Goal: Information Seeking & Learning: Learn about a topic

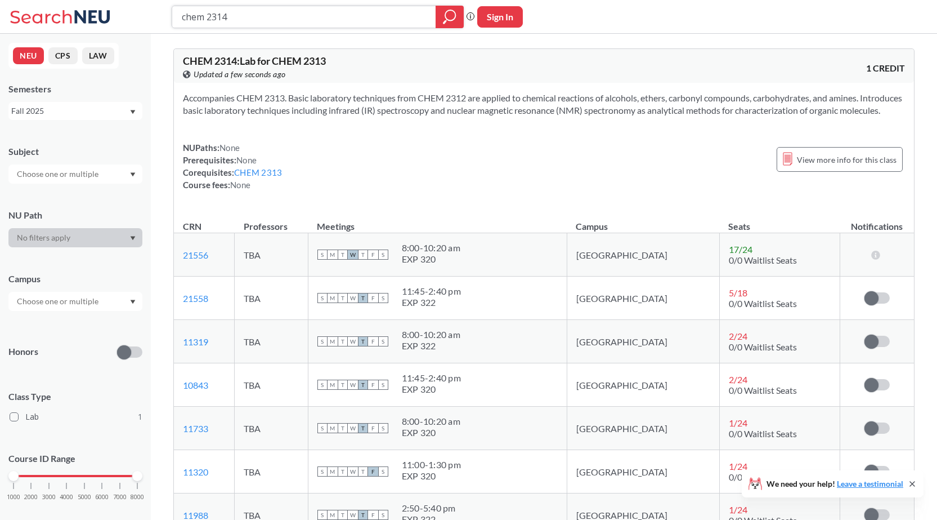
click at [250, 14] on input "chem 2314" at bounding box center [304, 16] width 247 height 19
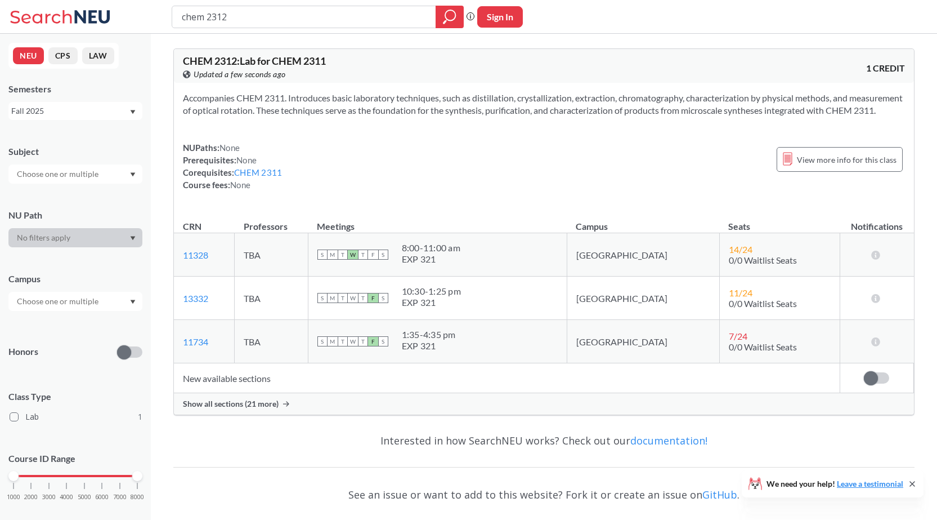
click at [240, 409] on span "Show all sections (21 more)" at bounding box center [231, 403] width 96 height 10
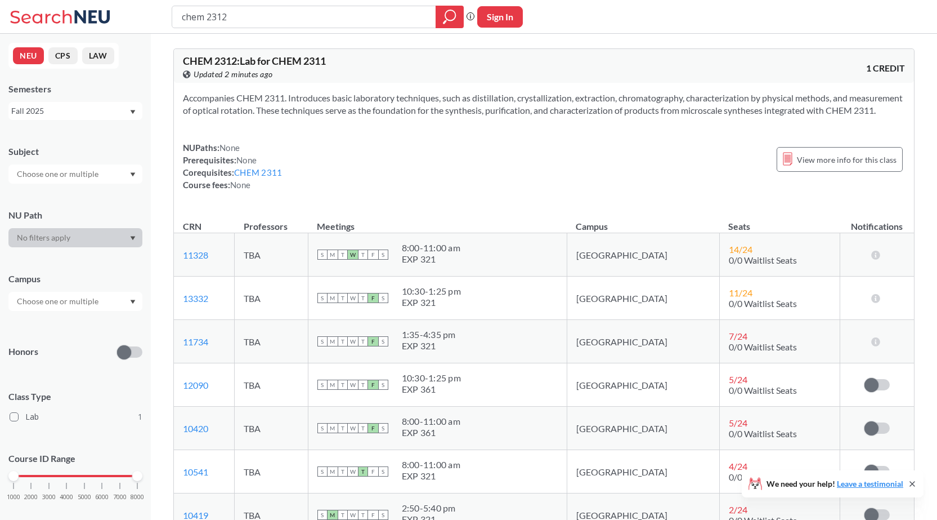
scroll to position [56, 0]
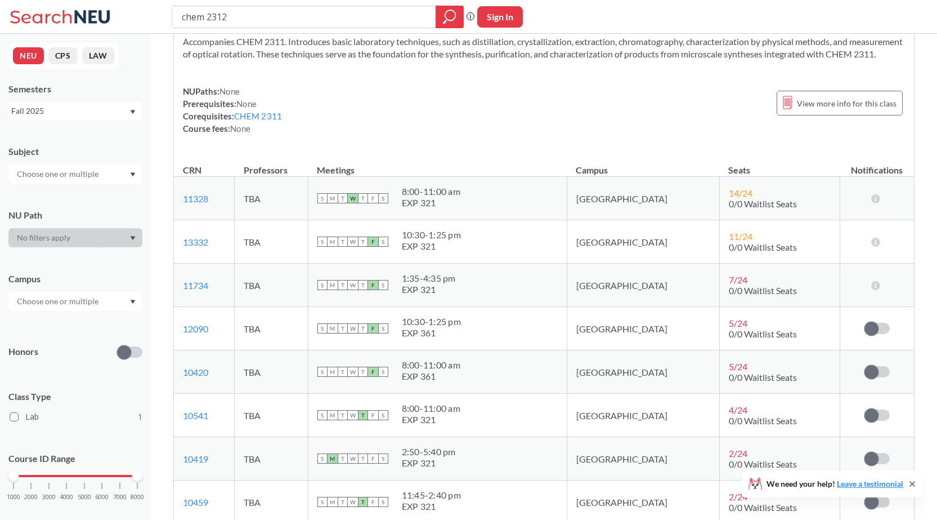
click at [511, 60] on section "Accompanies CHEM 2311. Introduces basic laboratory techniques, such as distilla…" at bounding box center [544, 47] width 722 height 25
click at [492, 60] on section "Accompanies CHEM 2311. Introduces basic laboratory techniques, such as distilla…" at bounding box center [544, 47] width 722 height 25
click at [480, 96] on div "Accompanies CHEM 2311. Introduces basic laboratory techniques, such as distilla…" at bounding box center [544, 89] width 740 height 126
drag, startPoint x: 503, startPoint y: 148, endPoint x: 489, endPoint y: 150, distance: 14.3
click at [494, 149] on div "Accompanies CHEM 2311. Introduces basic laboratory techniques, such as distilla…" at bounding box center [544, 89] width 740 height 126
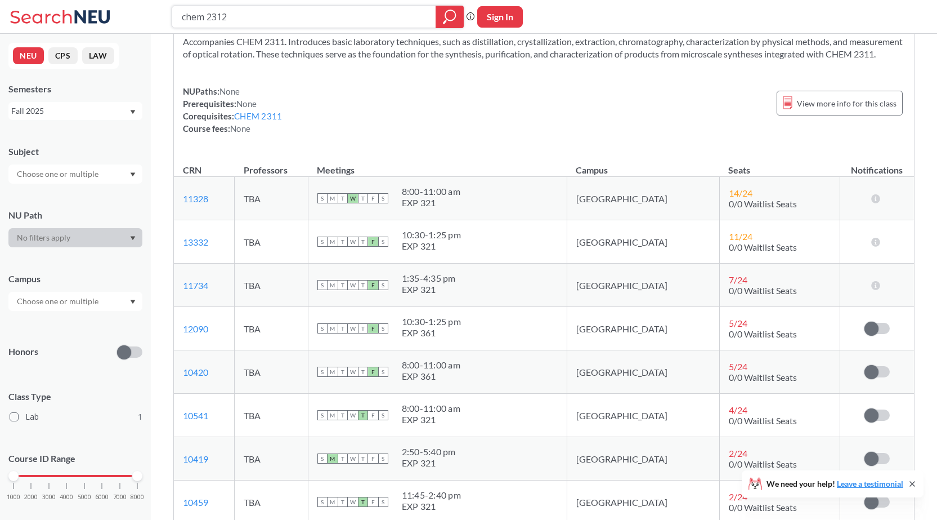
click at [272, 25] on input "chem 2312" at bounding box center [304, 16] width 247 height 19
type input "chem 2314"
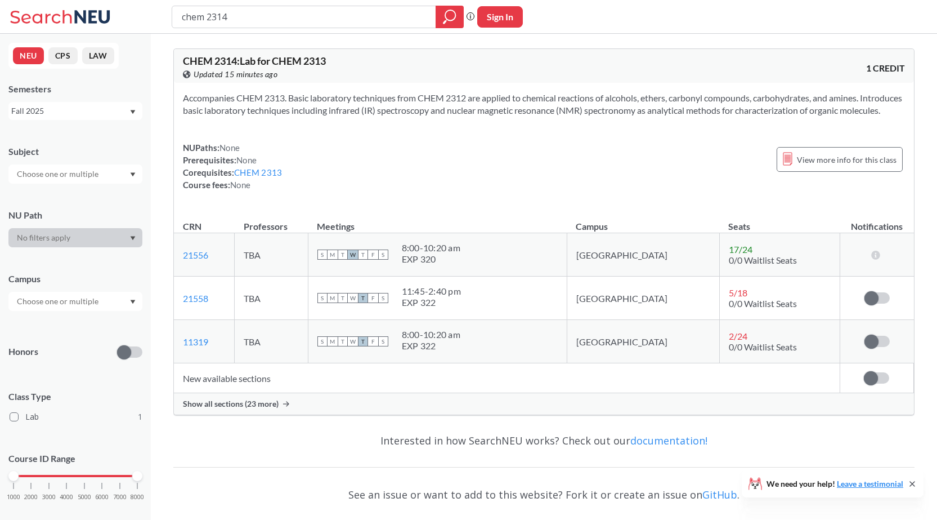
click at [229, 414] on div "Show all sections (23 more)" at bounding box center [544, 403] width 740 height 21
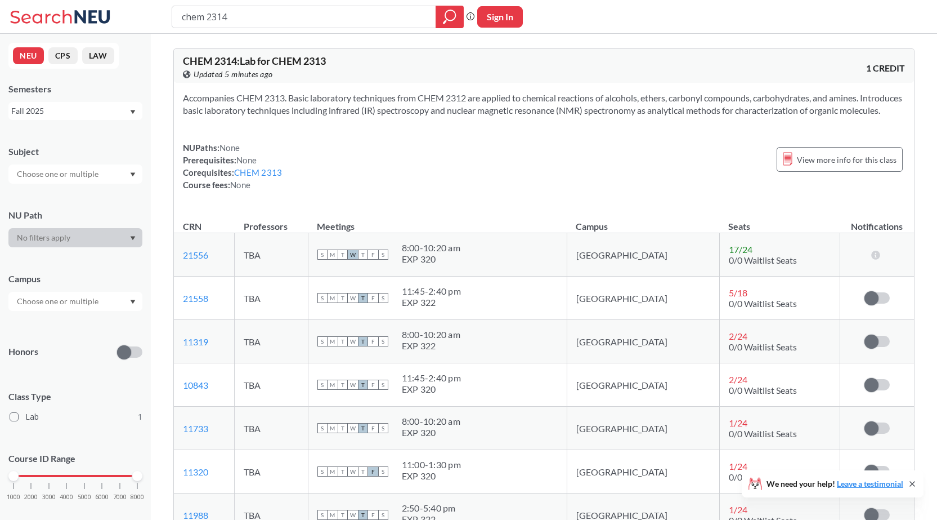
drag, startPoint x: 427, startPoint y: 140, endPoint x: 444, endPoint y: 143, distance: 16.6
click at [429, 141] on div "Accompanies CHEM 2313. Basic laboratory techniques from CHEM 2312 are applied t…" at bounding box center [544, 146] width 740 height 126
